Goal: Task Accomplishment & Management: Use online tool/utility

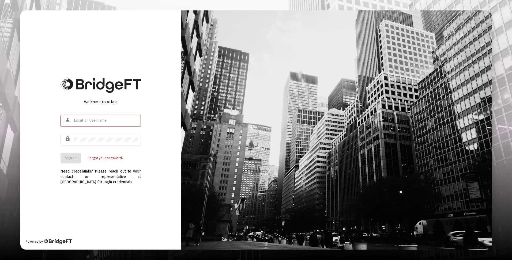
click at [106, 120] on input "text" at bounding box center [106, 121] width 64 height 4
type input "[EMAIL_ADDRESS][DOMAIN_NAME]"
click at [75, 158] on span "Sign In" at bounding box center [71, 158] width 12 height 5
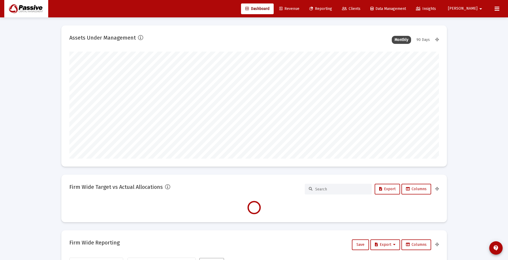
scroll to position [107, 199]
type input "[DATE]"
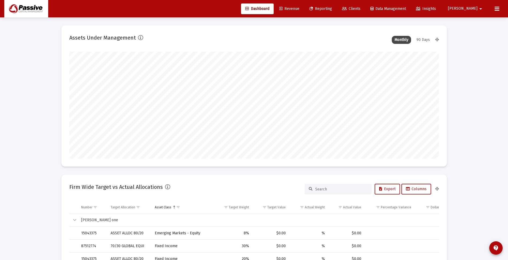
click at [332, 8] on span "Reporting" at bounding box center [320, 8] width 23 height 5
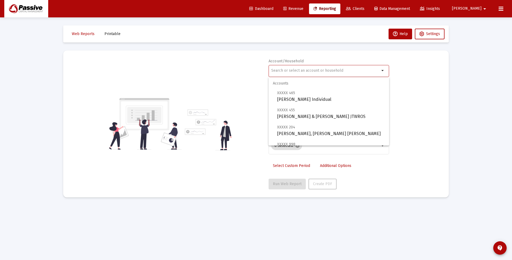
click at [305, 70] on input "text" at bounding box center [325, 70] width 108 height 4
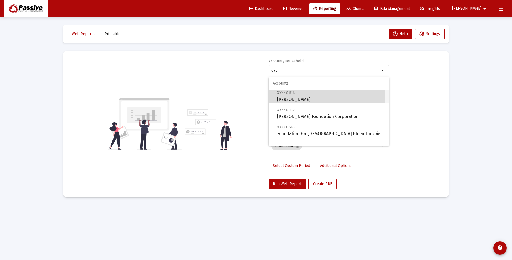
click at [292, 98] on span "XXXXX 614 [PERSON_NAME]" at bounding box center [331, 96] width 108 height 13
type input "[PERSON_NAME]"
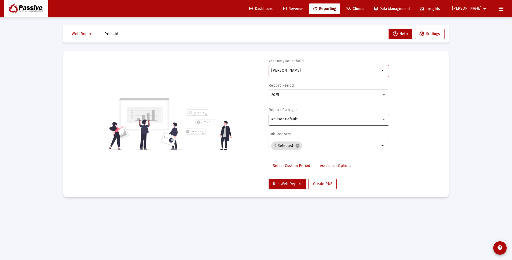
click at [285, 118] on span "Advisor Default" at bounding box center [284, 119] width 26 height 5
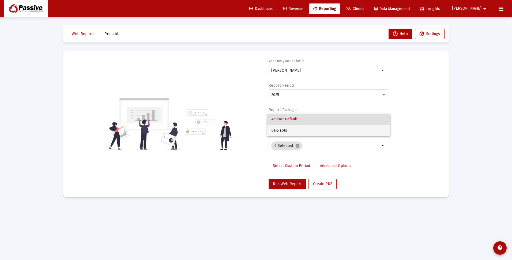
click at [283, 132] on span "DT-5 rpts" at bounding box center [328, 130] width 115 height 11
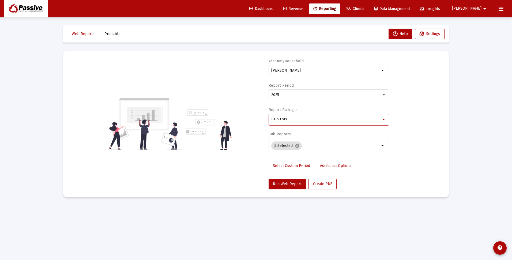
click at [284, 166] on span "Select Custom Period" at bounding box center [291, 165] width 37 height 5
click at [322, 94] on icon "Open calendar" at bounding box center [323, 95] width 6 height 6
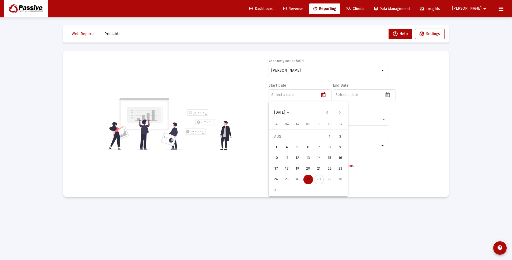
click at [289, 112] on span "[DATE]" at bounding box center [281, 112] width 15 height 5
click at [314, 181] on div "2024" at bounding box center [317, 183] width 17 height 10
click at [333, 150] on div "AUG" at bounding box center [335, 151] width 17 height 10
click at [315, 135] on div "1" at bounding box center [319, 137] width 10 height 10
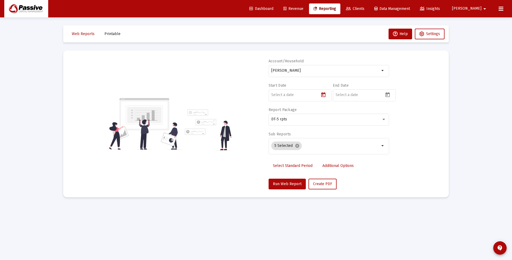
type input "[DATE]"
click at [387, 96] on icon "Open calendar" at bounding box center [387, 95] width 6 height 6
click at [391, 171] on div "22" at bounding box center [394, 169] width 10 height 10
type input "[DATE]"
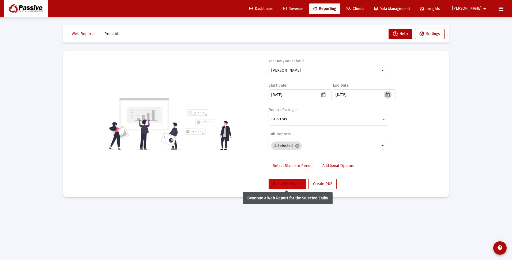
click at [291, 185] on span "Run Web Report" at bounding box center [287, 184] width 29 height 5
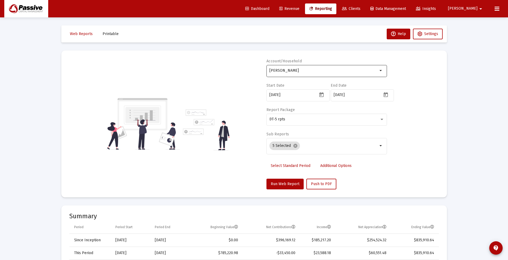
click at [291, 71] on input "[PERSON_NAME]" at bounding box center [323, 70] width 108 height 4
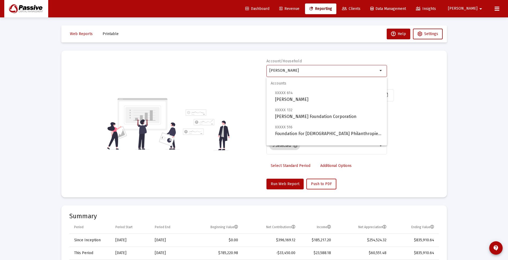
click at [291, 71] on input "[PERSON_NAME]" at bounding box center [323, 70] width 108 height 4
click at [292, 70] on input "[PERSON_NAME]" at bounding box center [323, 70] width 108 height 4
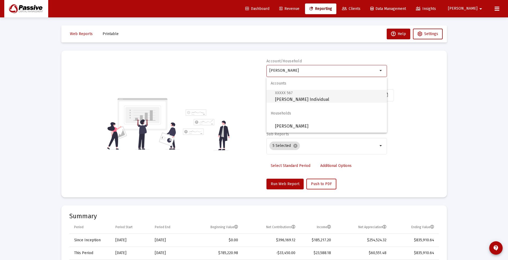
click at [309, 98] on span "XXXXX 567 [PERSON_NAME] Individual" at bounding box center [329, 96] width 108 height 13
type input "[PERSON_NAME] Individual"
click at [287, 164] on span "Select Standard Period" at bounding box center [290, 165] width 40 height 5
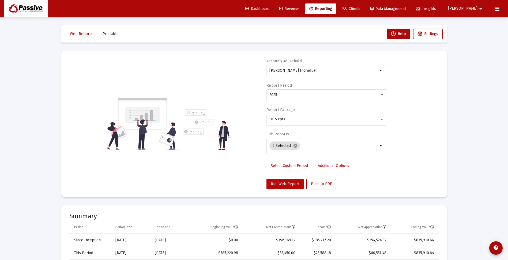
click at [288, 184] on span "Run Web Report" at bounding box center [284, 184] width 29 height 5
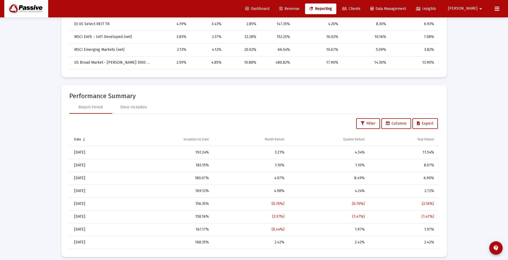
scroll to position [321, 0]
click at [128, 107] on div "Since Inception" at bounding box center [133, 106] width 26 height 5
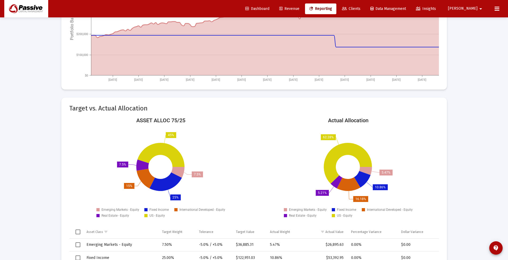
scroll to position [696, 0]
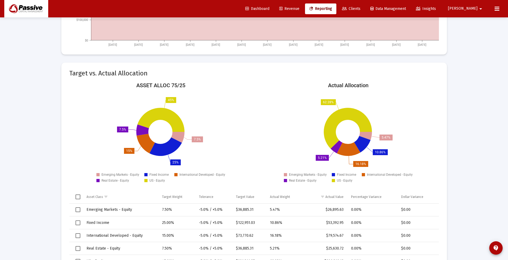
click at [197, 215] on td "-5.0% / +5.0%" at bounding box center [213, 210] width 37 height 13
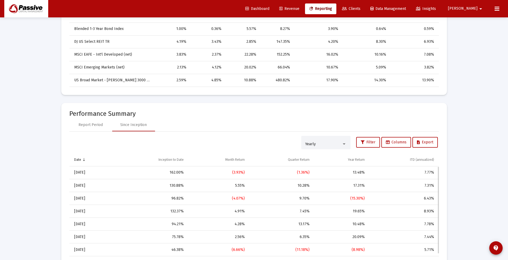
scroll to position [241, 0]
